Goal: Information Seeking & Learning: Learn about a topic

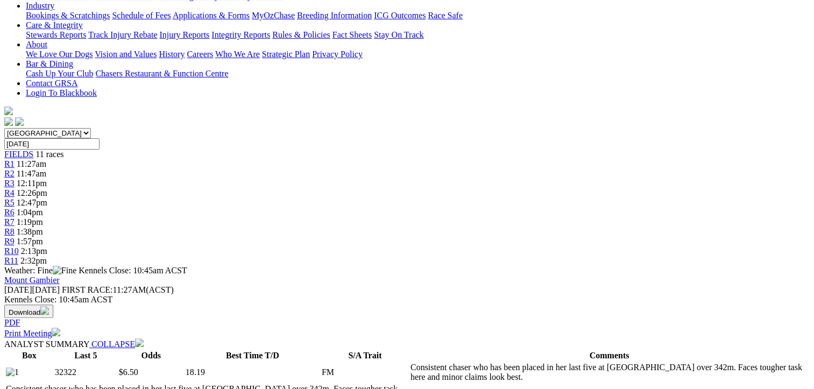
scroll to position [161, 0]
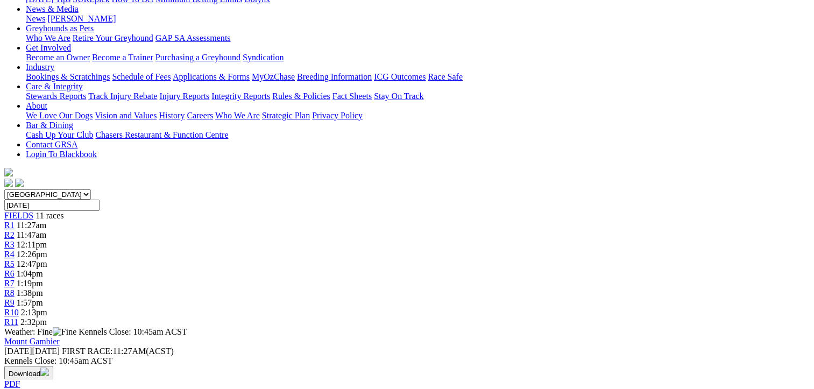
click at [15, 240] on span "R3" at bounding box center [9, 244] width 10 height 9
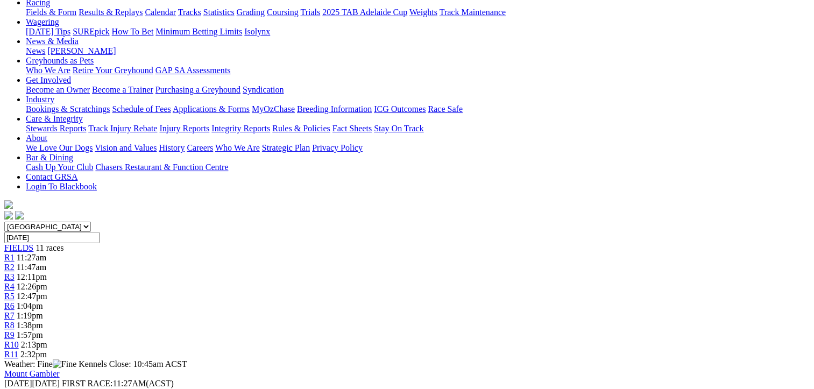
scroll to position [54, 0]
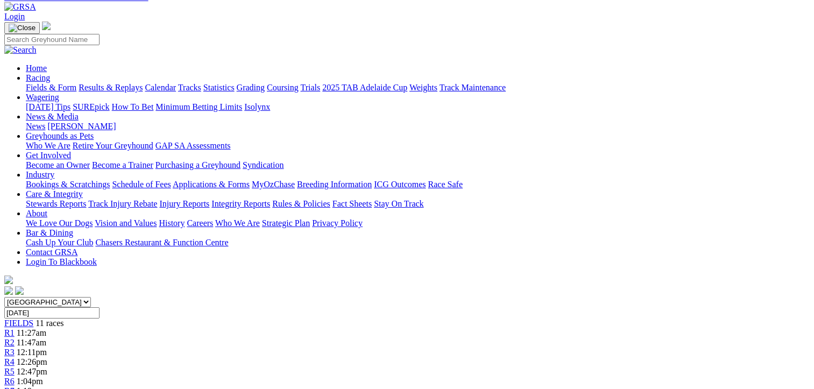
click at [15, 367] on span "R5" at bounding box center [9, 371] width 10 height 9
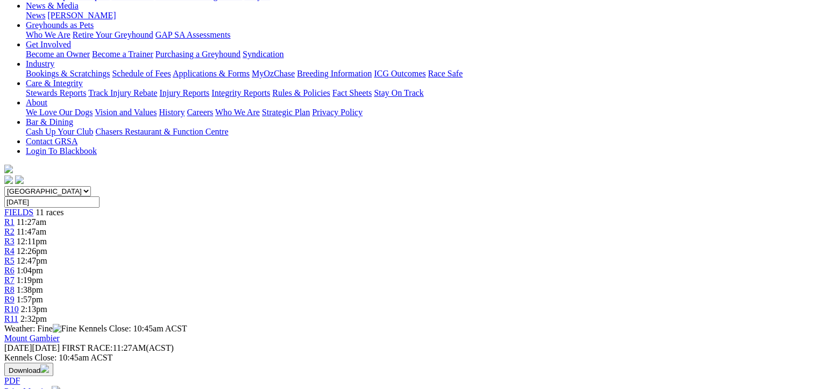
scroll to position [108, 0]
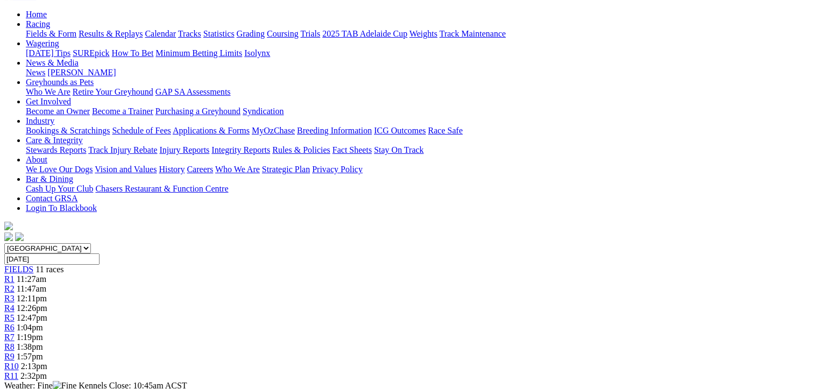
click at [18, 371] on span "R11" at bounding box center [11, 375] width 14 height 9
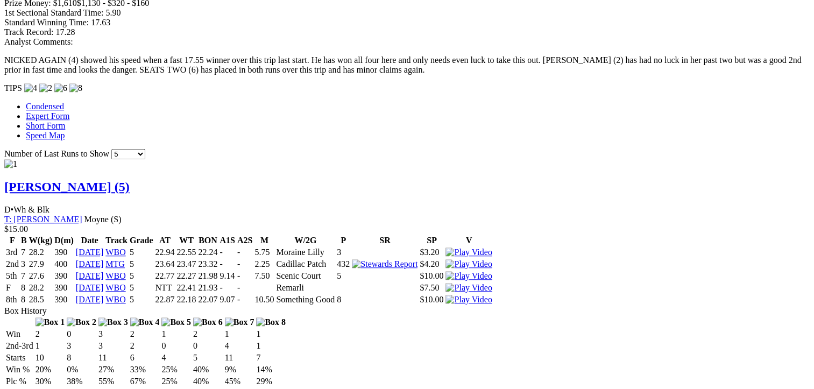
scroll to position [915, 0]
